Goal: Check status: Check status

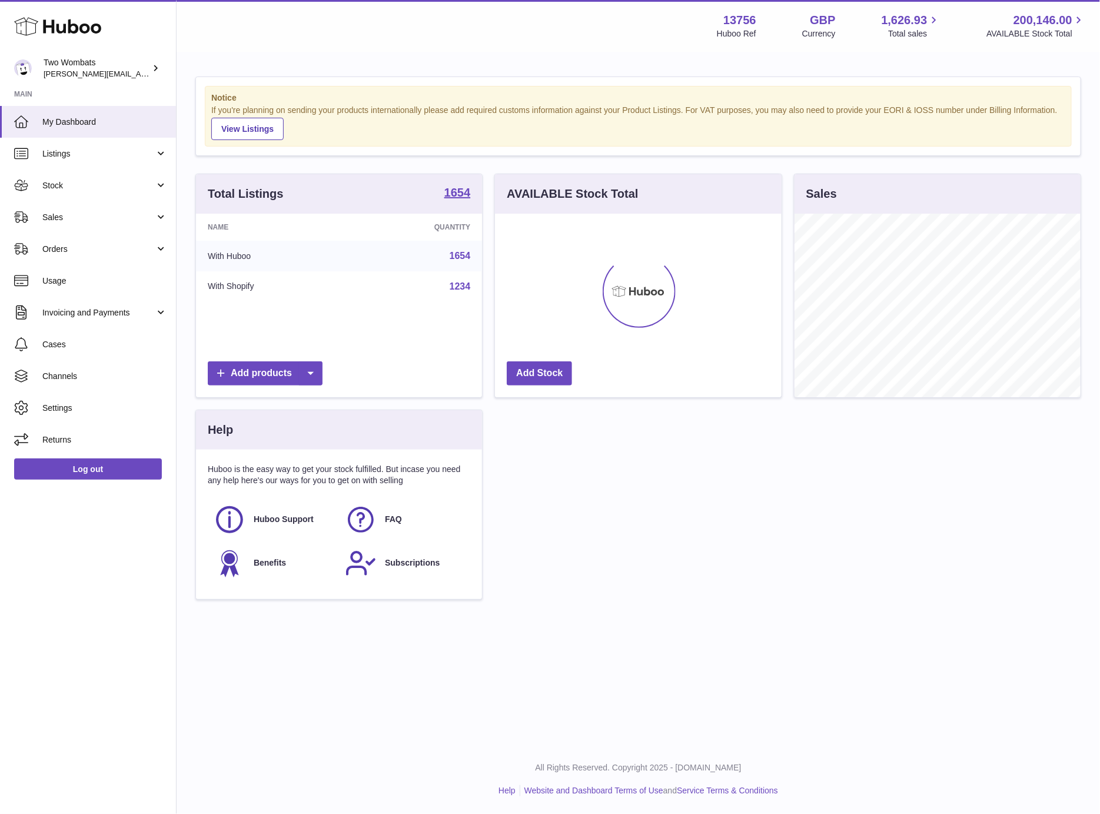
scroll to position [183, 285]
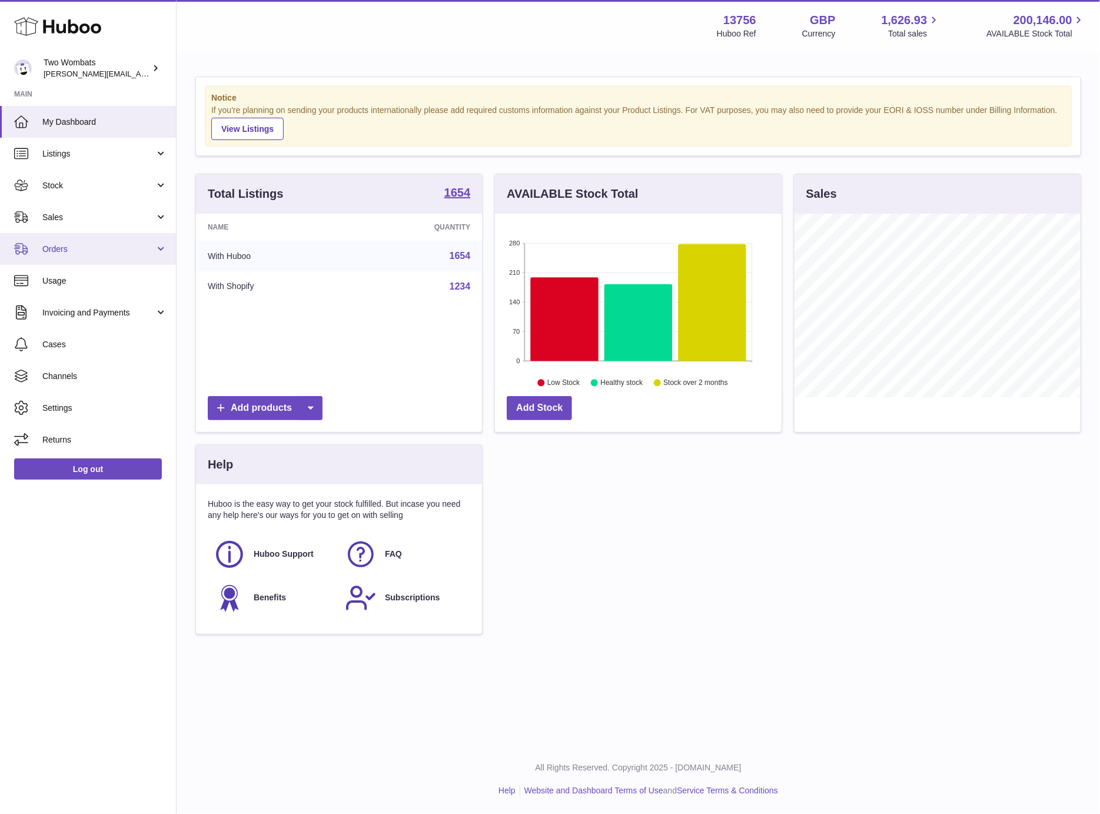
drag, startPoint x: 70, startPoint y: 248, endPoint x: 74, endPoint y: 257, distance: 9.0
click at [71, 248] on span "Orders" at bounding box center [98, 249] width 112 height 11
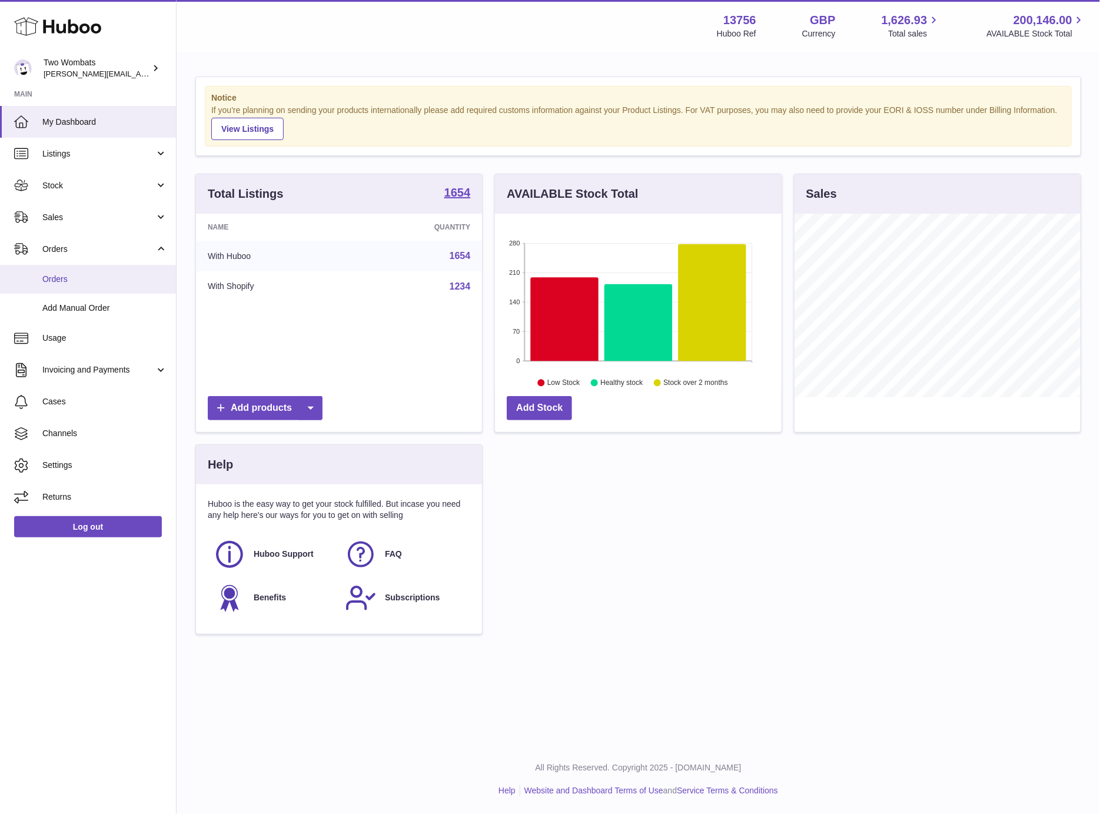
click at [82, 280] on span "Orders" at bounding box center [104, 279] width 125 height 11
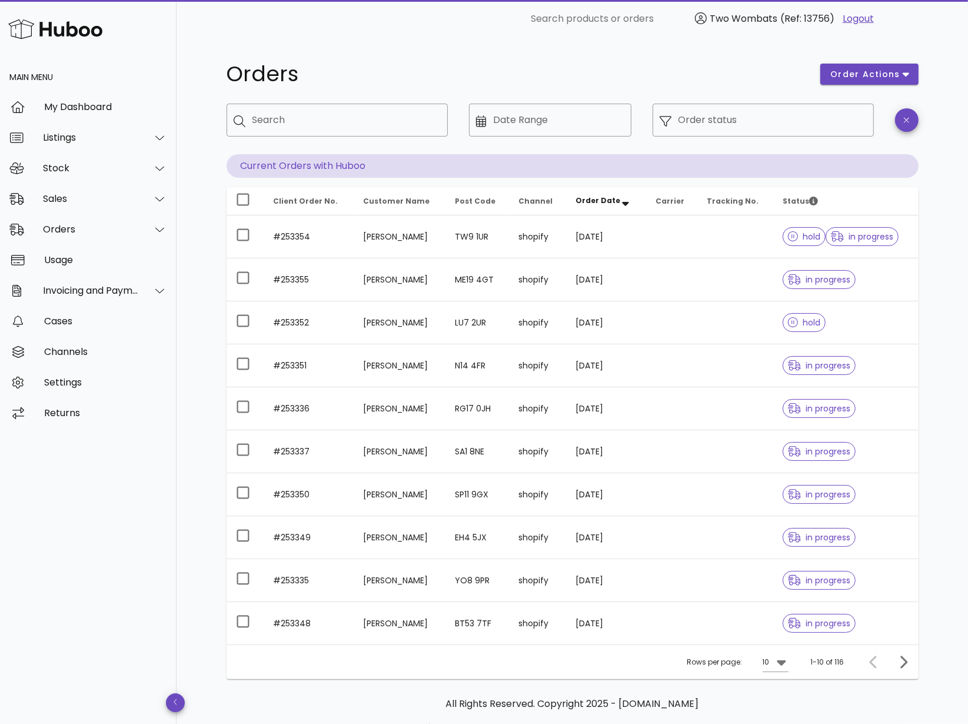
click at [296, 208] on th "Client Order No." at bounding box center [309, 201] width 90 height 28
click at [447, 32] on div "​ Search products or orders Two Wombats (Ref: 13756) Logout" at bounding box center [572, 19] width 697 height 38
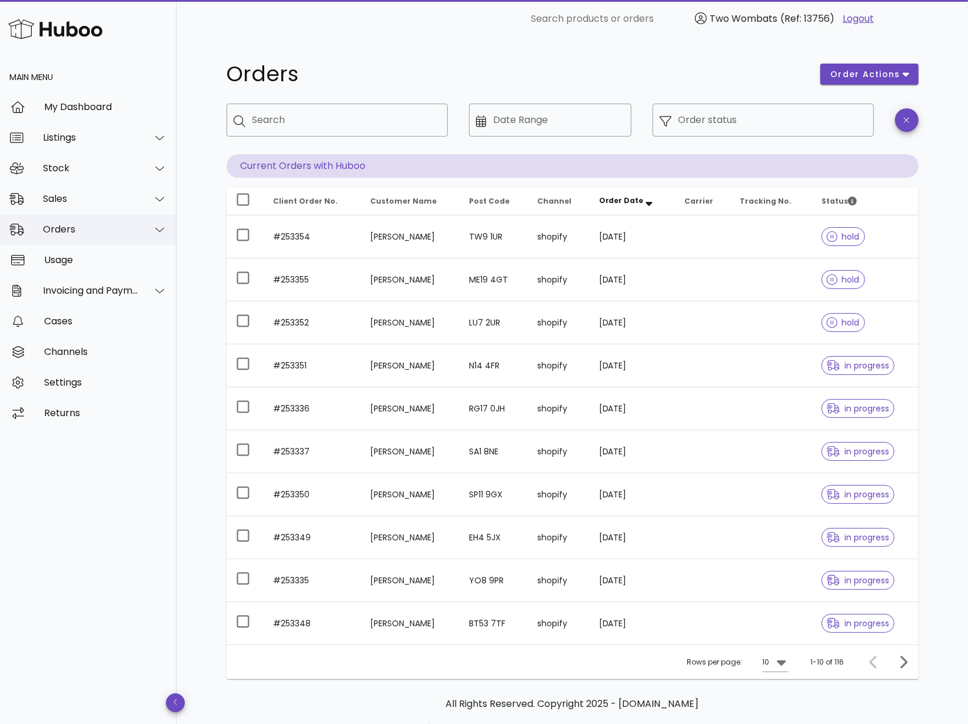
click at [79, 221] on div "Orders" at bounding box center [88, 229] width 177 height 31
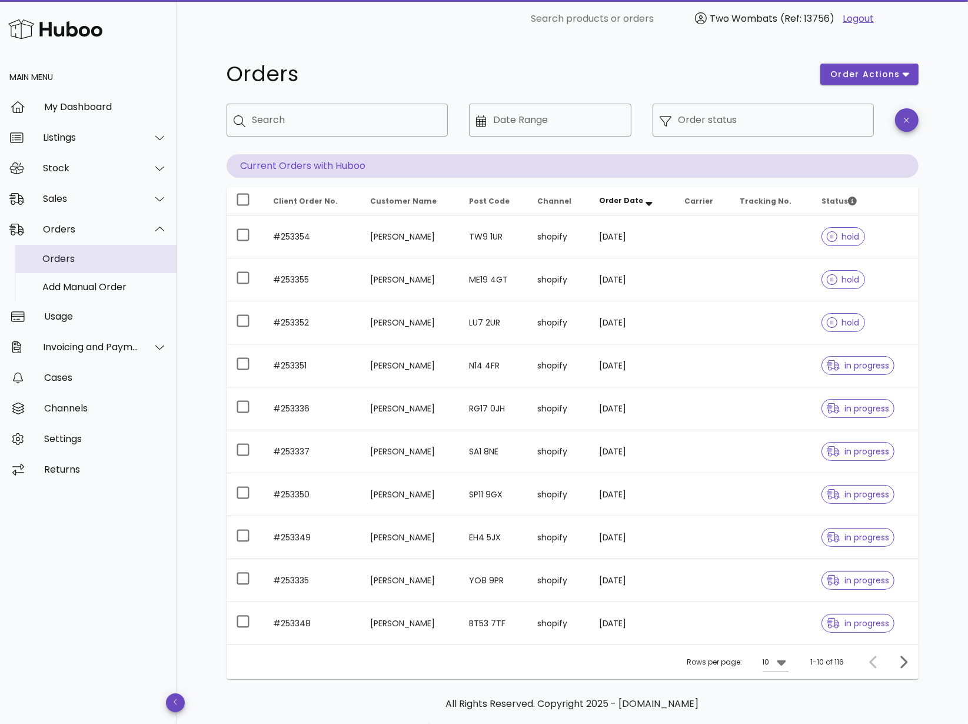
click at [90, 259] on div "Orders" at bounding box center [104, 258] width 125 height 11
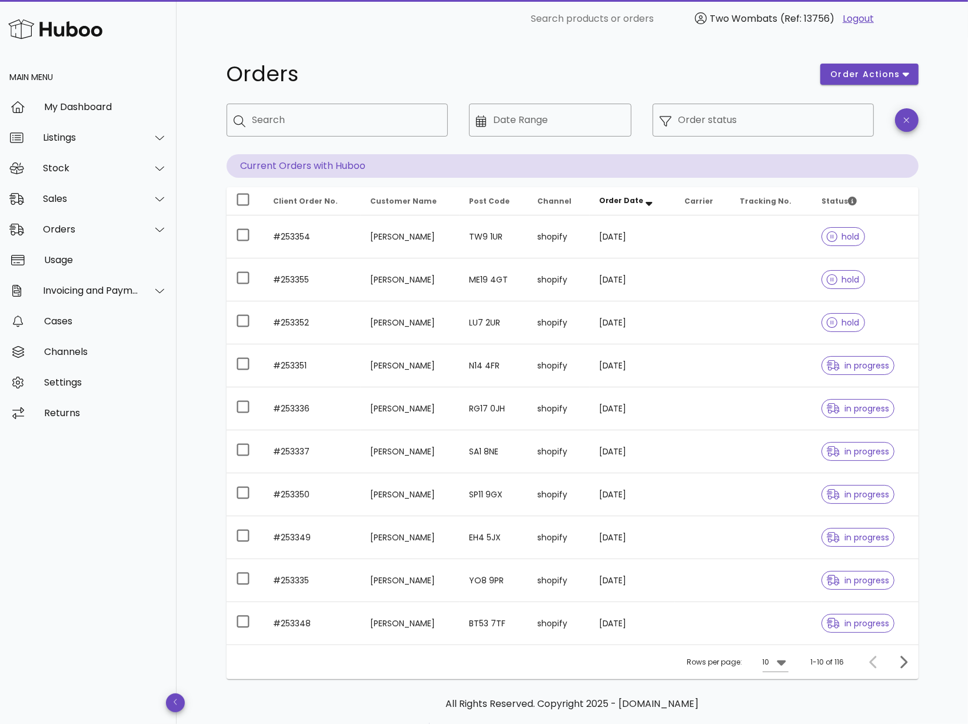
click at [593, 51] on div "Orders order actions ​ Search ​ Date Range ​ Order status Current Orders with H…" at bounding box center [572, 406] width 748 height 737
click at [570, 37] on div "​ Search products or orders Two Wombats (Ref: 13756) Logout" at bounding box center [572, 19] width 697 height 38
drag, startPoint x: 572, startPoint y: 102, endPoint x: 580, endPoint y: 85, distance: 18.9
click at [580, 85] on div "Orders order actions ​ Search ​ Date Range ​ Order status Current Orders with H…" at bounding box center [573, 367] width 692 height 623
